Goal: Navigation & Orientation: Find specific page/section

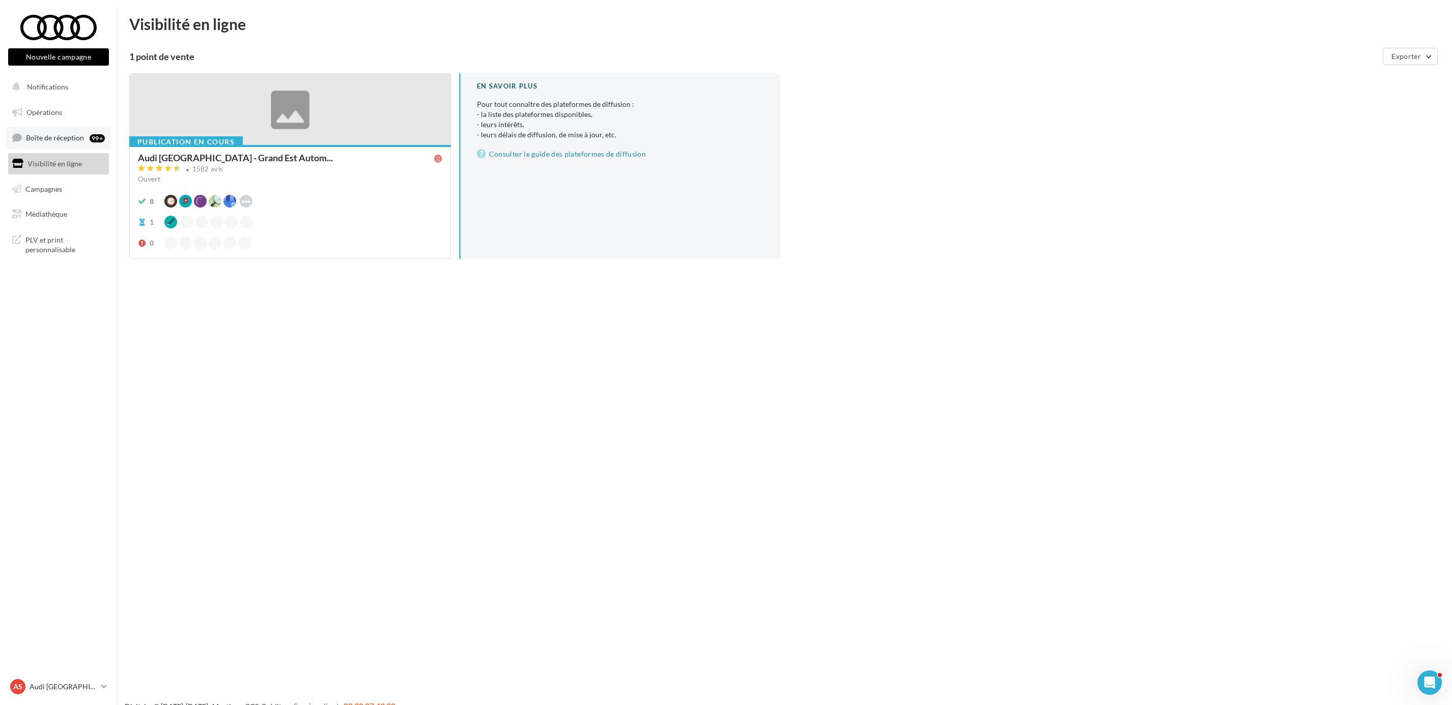
click at [60, 141] on span "Boîte de réception" at bounding box center [55, 137] width 58 height 9
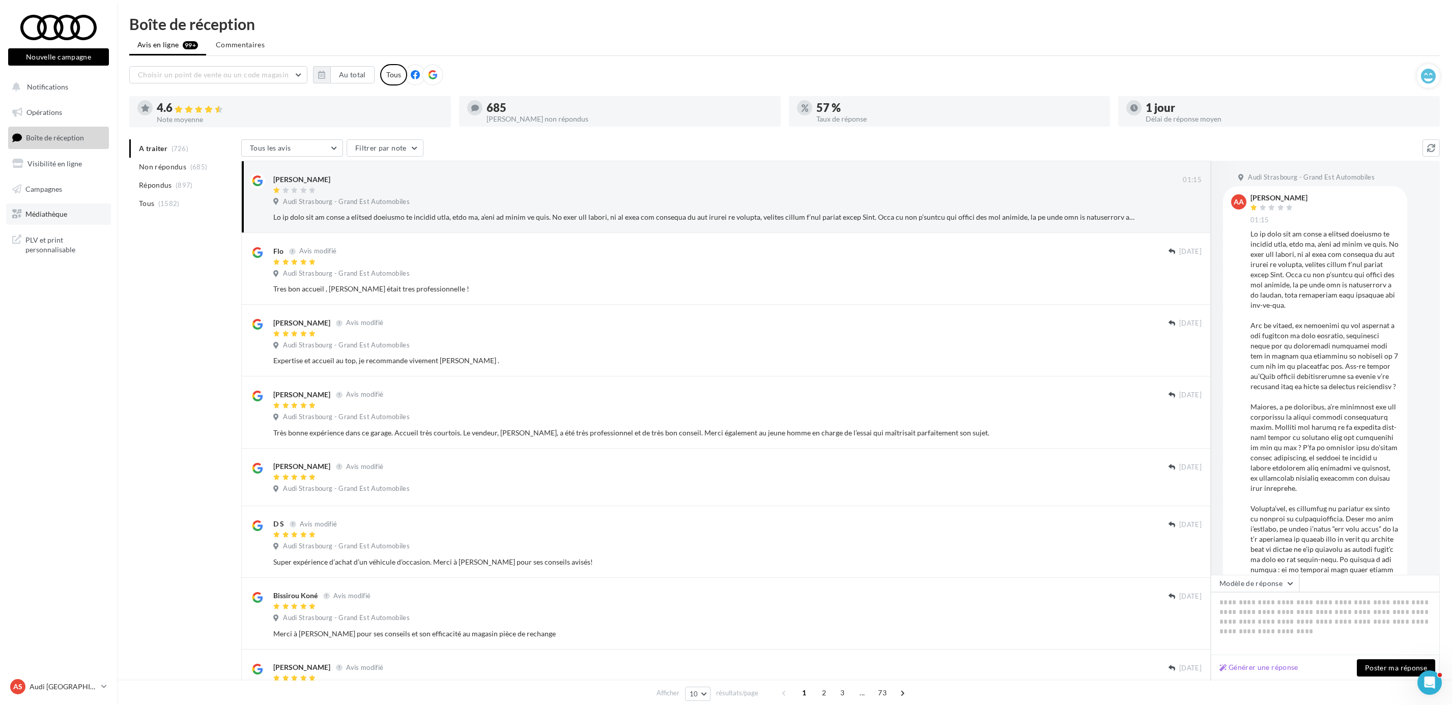
click at [51, 207] on link "Médiathèque" at bounding box center [58, 214] width 105 height 21
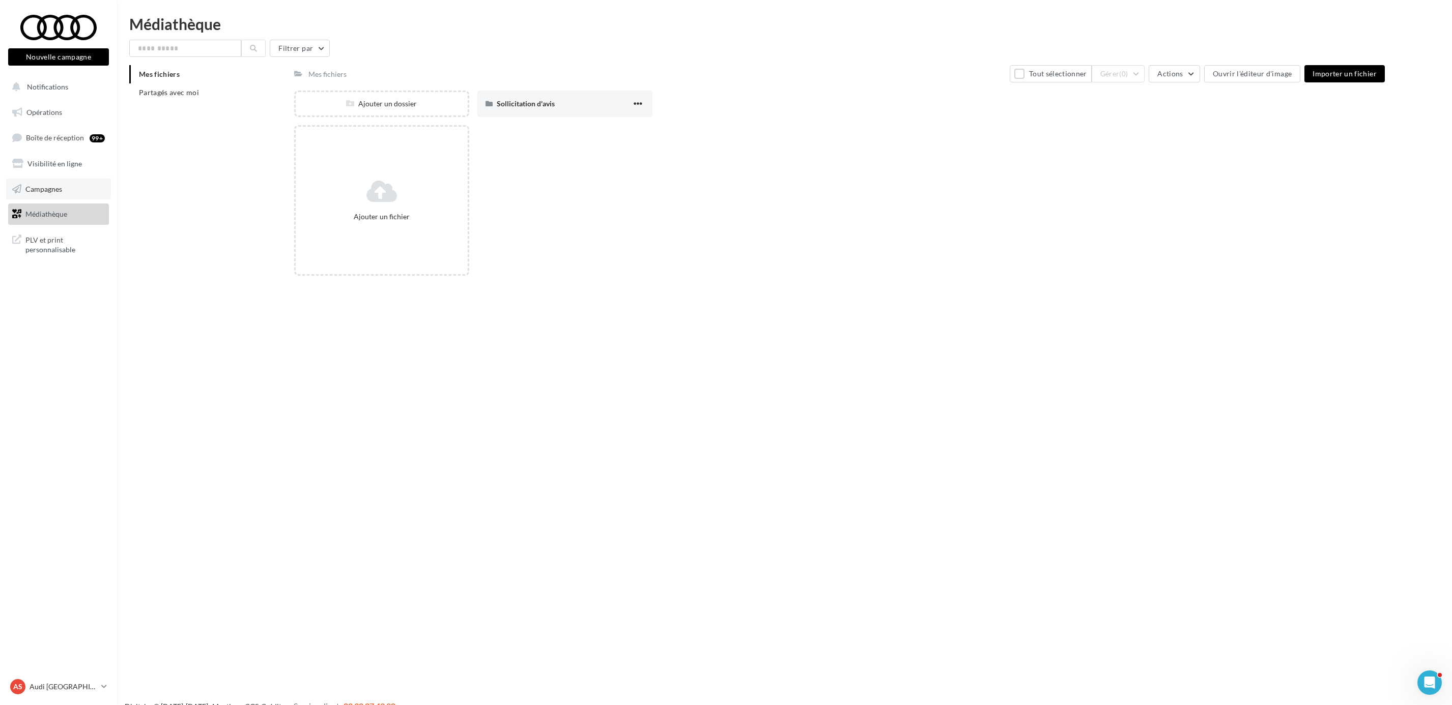
click at [49, 188] on span "Campagnes" at bounding box center [43, 188] width 37 height 9
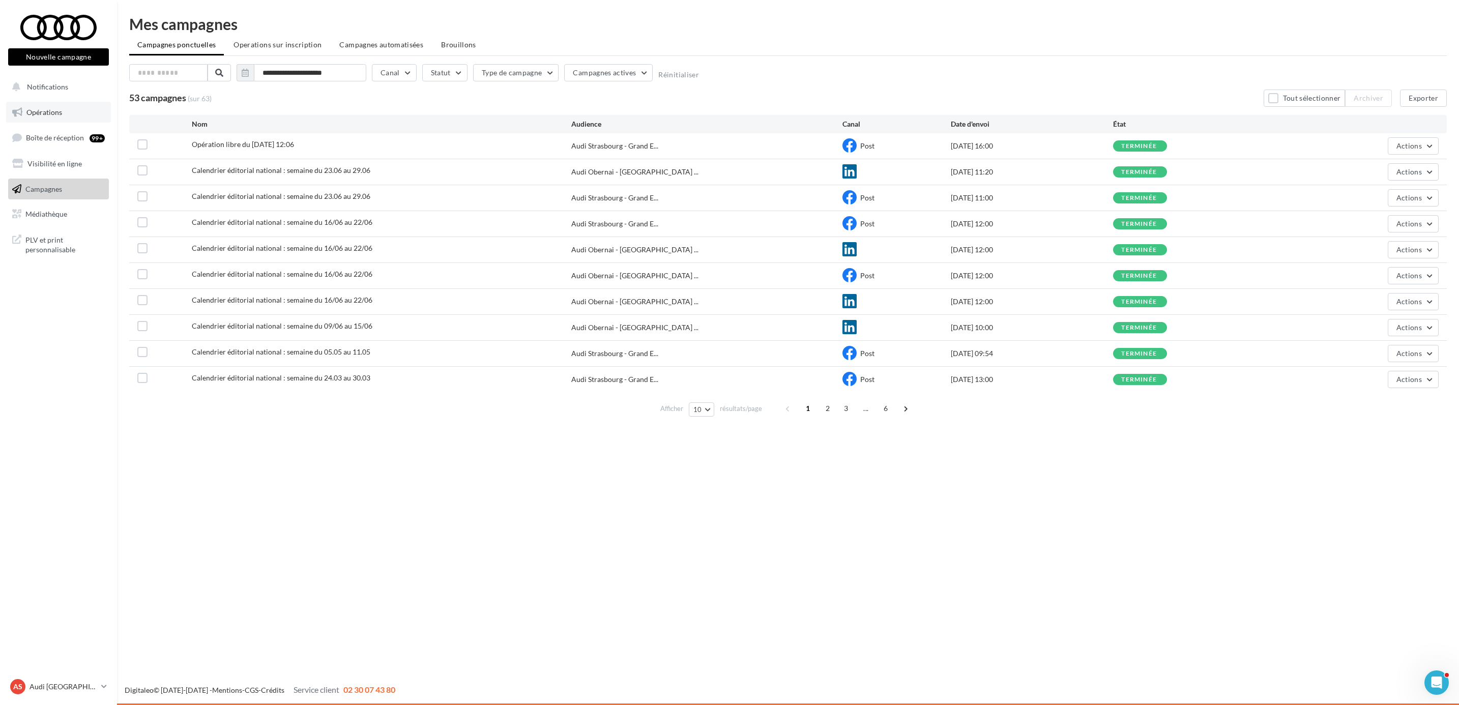
click at [44, 106] on link "Opérations" at bounding box center [58, 112] width 105 height 21
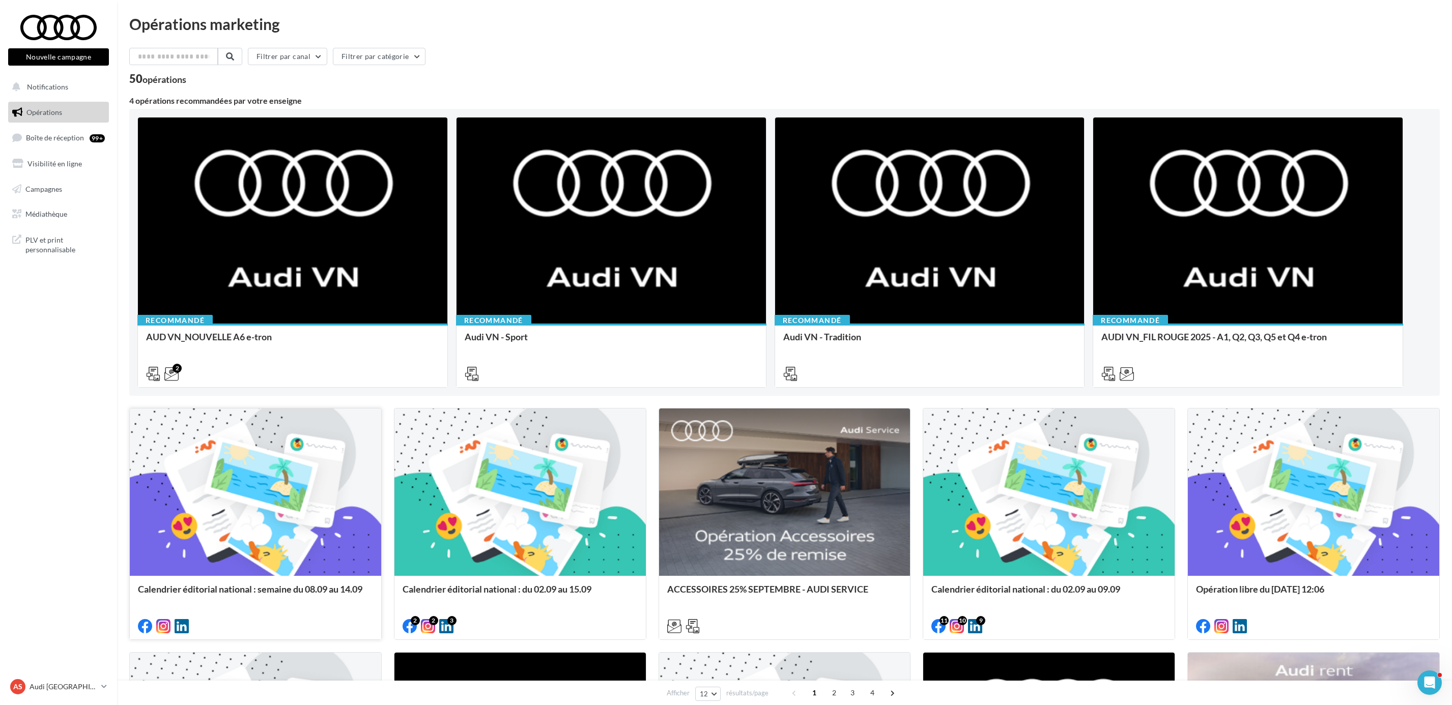
click at [240, 463] on div at bounding box center [255, 493] width 251 height 168
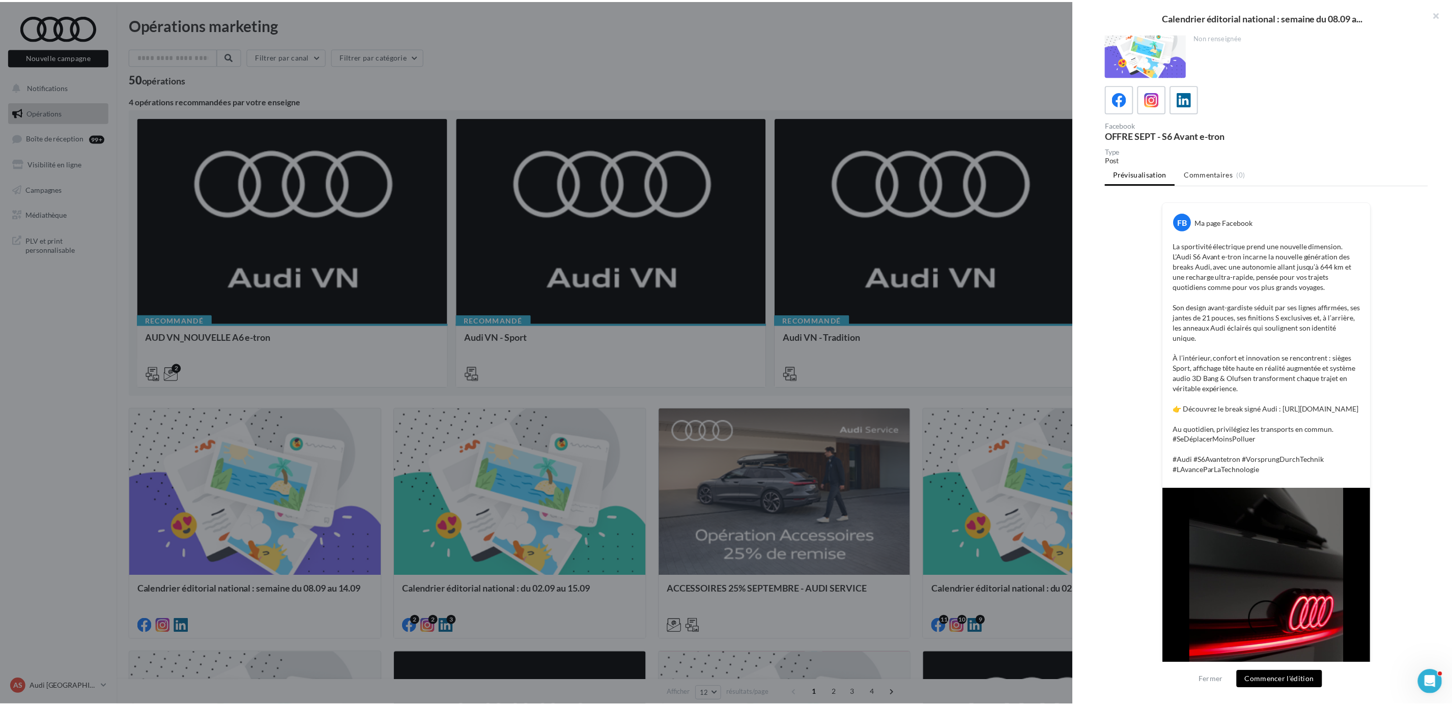
scroll to position [114, 0]
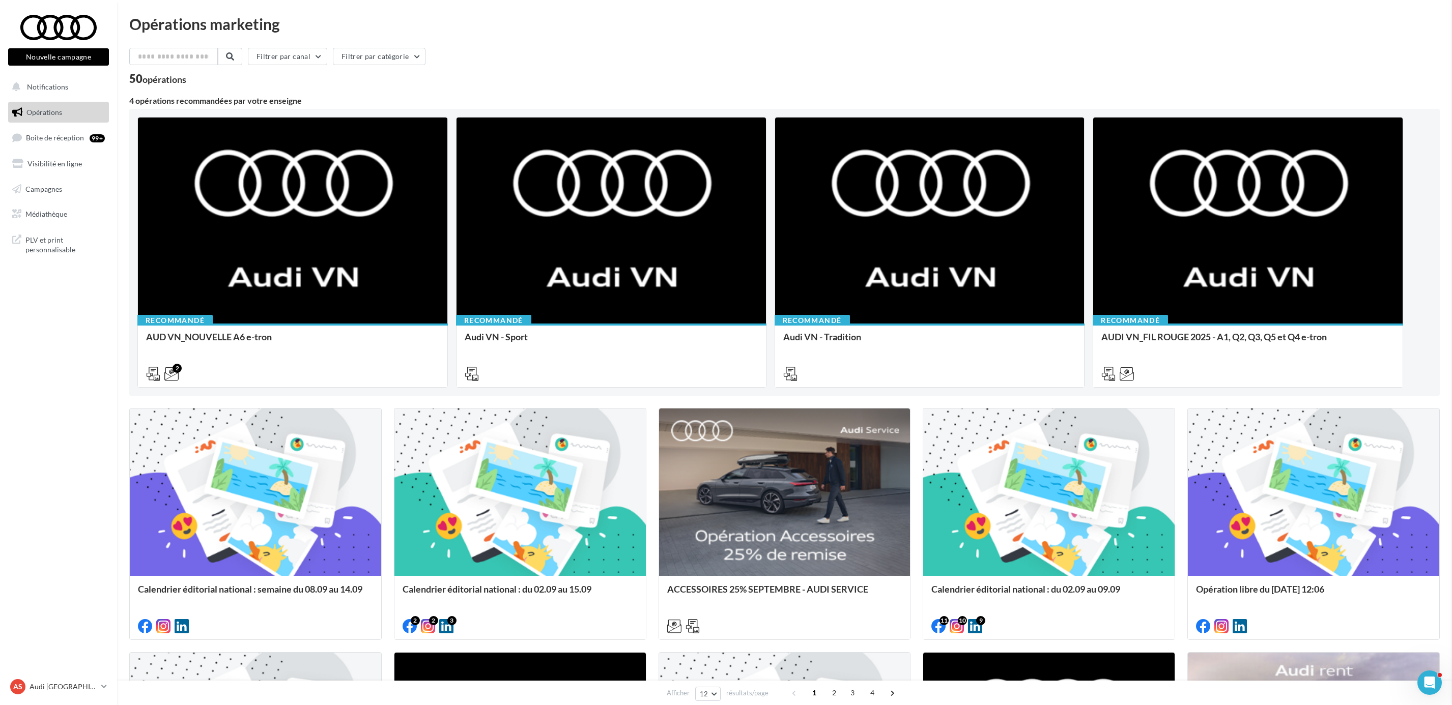
click at [938, 52] on div "Filtrer par canal Filtrer par catégorie" at bounding box center [784, 58] width 1310 height 21
click at [40, 690] on p "Audi [GEOGRAPHIC_DATA]" at bounding box center [64, 687] width 68 height 10
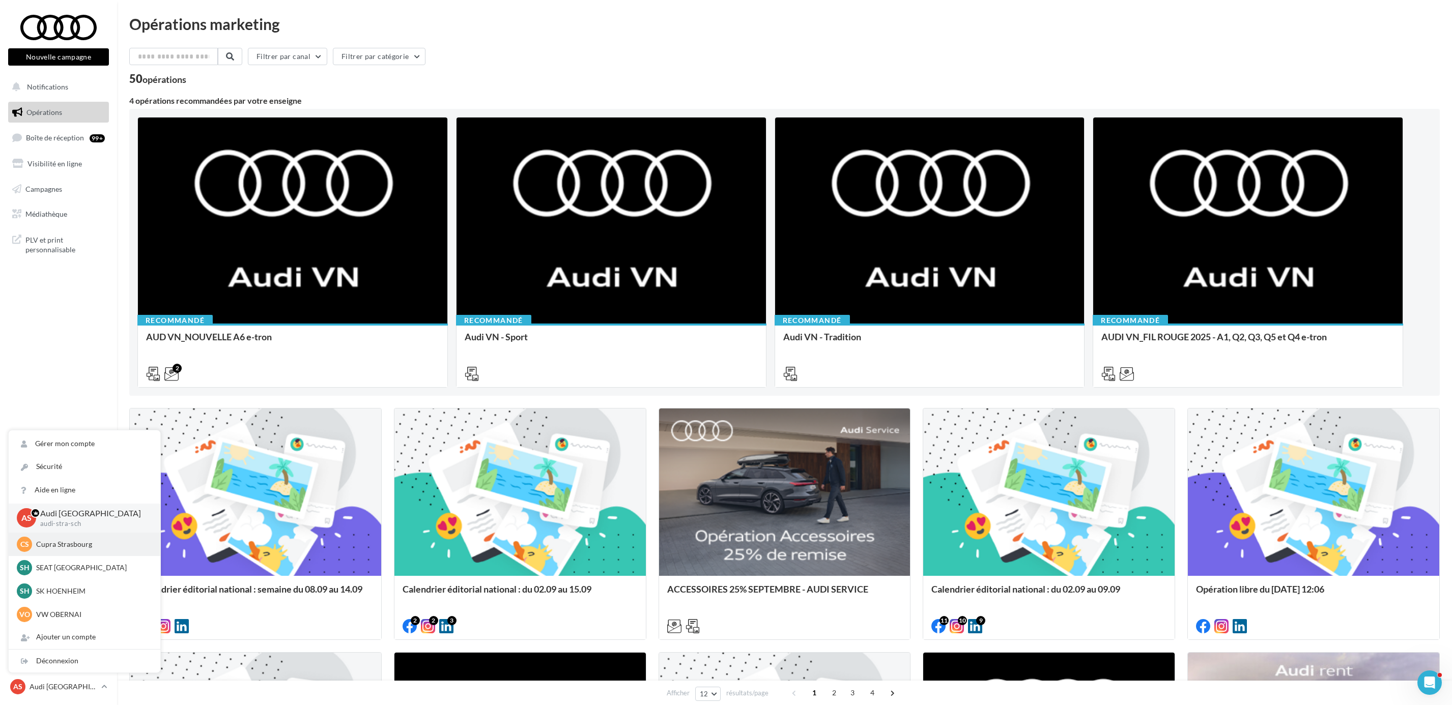
click at [84, 537] on div "CS Cupra Strasbourg cupra_strasbourg" at bounding box center [84, 544] width 135 height 15
